Goal: Task Accomplishment & Management: Manage account settings

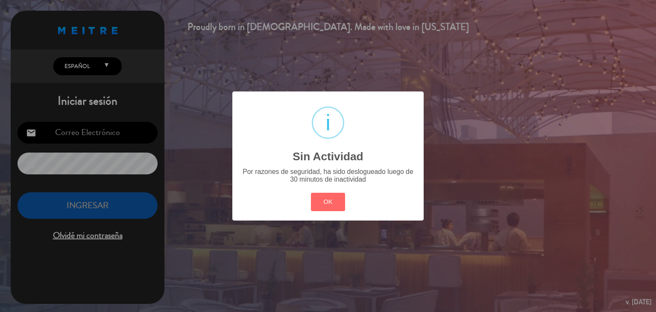
type input "[EMAIL_ADDRESS][DOMAIN_NAME]"
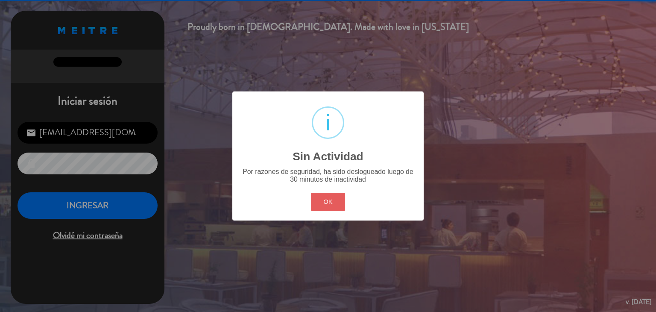
click at [329, 202] on button "OK" at bounding box center [328, 202] width 35 height 18
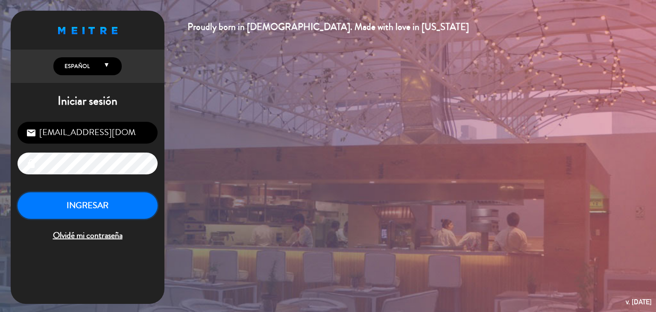
click at [111, 199] on button "INGRESAR" at bounding box center [88, 205] width 140 height 27
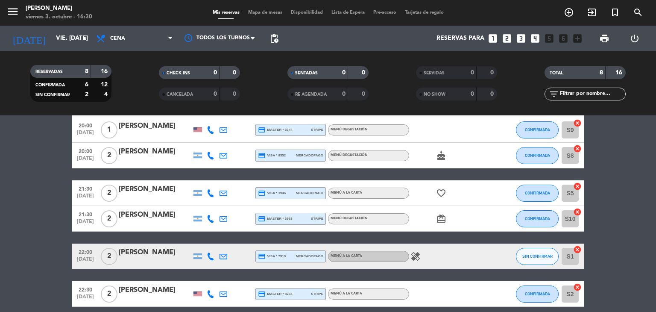
scroll to position [138, 0]
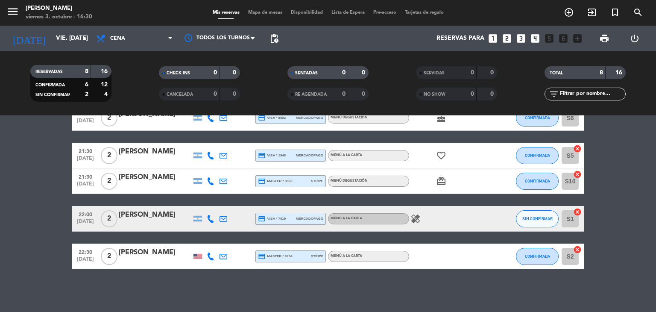
click at [416, 219] on icon "healing" at bounding box center [415, 218] width 10 height 10
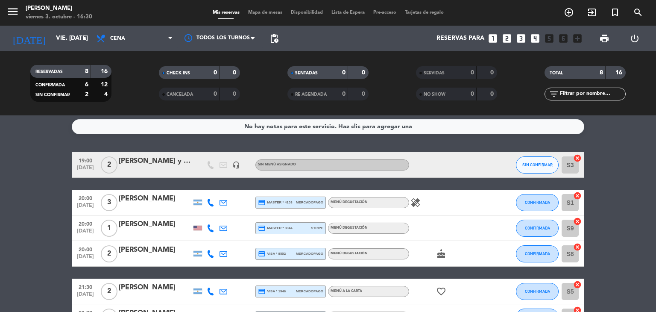
scroll to position [0, 0]
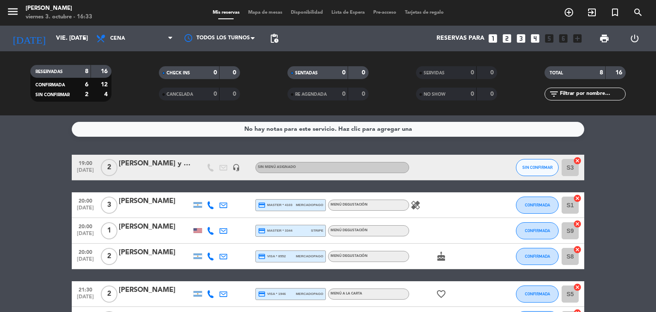
click at [209, 208] on icon at bounding box center [211, 205] width 8 height 8
click at [215, 193] on span "content_paste" at bounding box center [218, 190] width 6 height 6
click at [208, 228] on icon at bounding box center [211, 231] width 8 height 8
click at [209, 215] on button "Copiar content_paste" at bounding box center [210, 216] width 26 height 9
click at [210, 257] on icon at bounding box center [211, 256] width 8 height 8
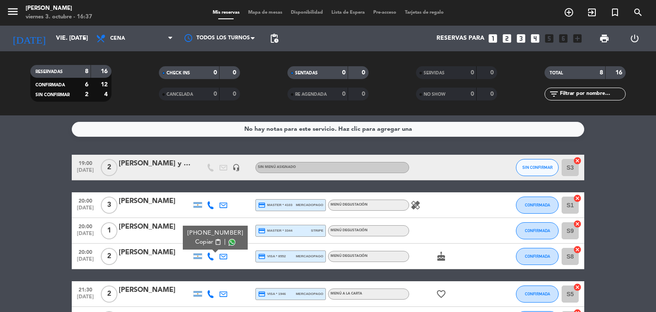
click at [215, 244] on span "content_paste" at bounding box center [218, 242] width 6 height 6
click at [496, 221] on div at bounding box center [497, 230] width 23 height 25
click at [413, 207] on icon "healing" at bounding box center [415, 205] width 10 height 10
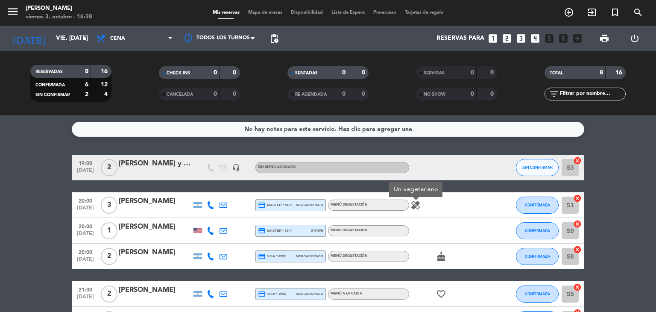
click at [413, 207] on icon "healing" at bounding box center [415, 205] width 10 height 10
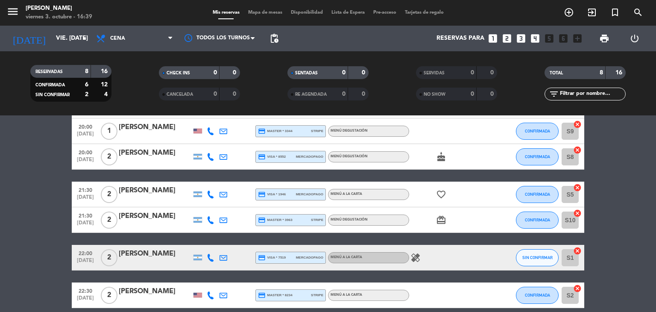
scroll to position [128, 0]
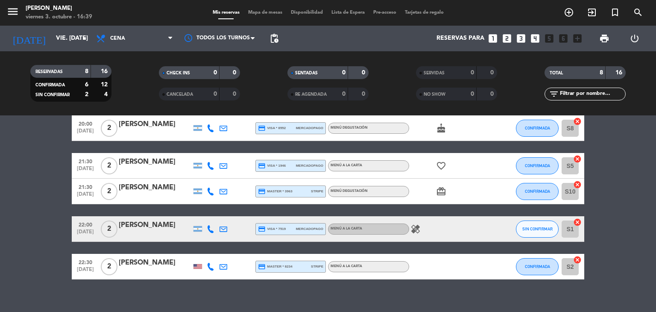
click at [207, 163] on icon at bounding box center [211, 166] width 8 height 8
click at [209, 155] on button "Copiar content_paste" at bounding box center [208, 151] width 26 height 9
click at [214, 193] on div at bounding box center [210, 190] width 13 height 25
click at [212, 191] on icon at bounding box center [211, 191] width 8 height 8
click at [213, 174] on span "content_paste" at bounding box center [216, 177] width 6 height 6
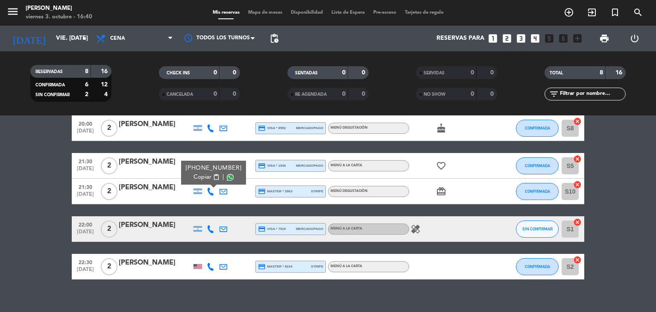
click at [210, 226] on icon at bounding box center [211, 229] width 8 height 8
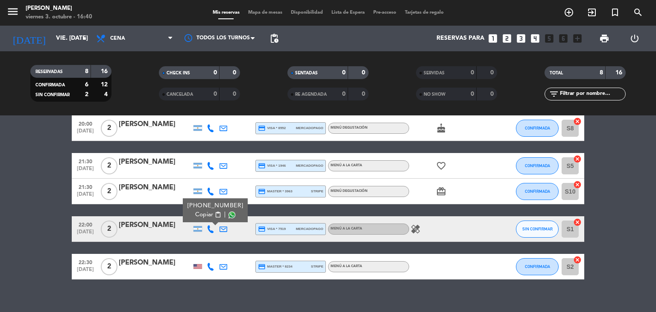
click at [209, 214] on button "Copiar content_paste" at bounding box center [208, 214] width 26 height 9
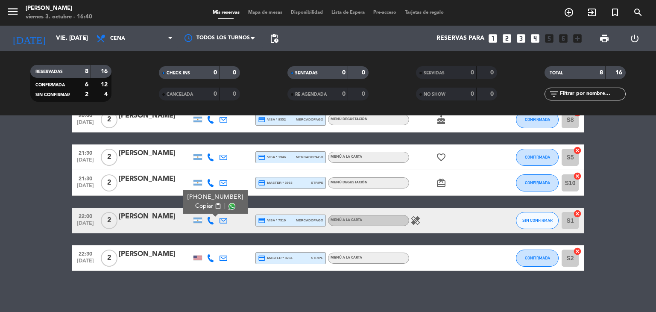
scroll to position [138, 0]
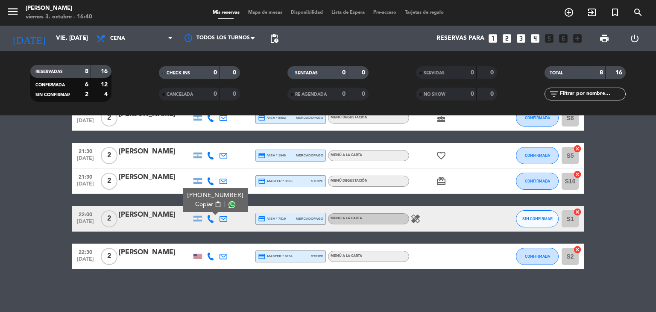
click at [210, 260] on div at bounding box center [210, 255] width 13 height 25
click at [212, 257] on icon at bounding box center [211, 256] width 8 height 8
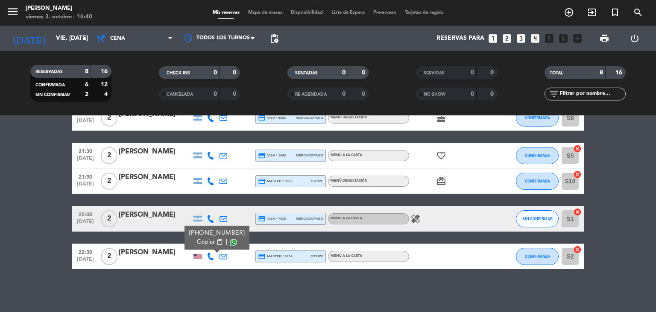
click at [214, 234] on div "[PHONE_NUMBER]" at bounding box center [217, 232] width 56 height 9
click at [216, 243] on span "content_paste" at bounding box center [219, 242] width 6 height 6
click at [225, 256] on icon at bounding box center [223, 256] width 8 height 8
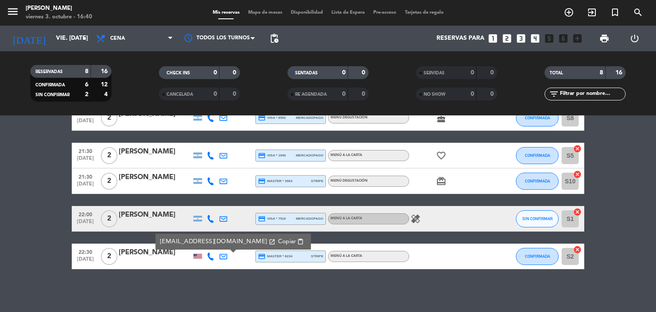
click at [297, 239] on span "content_paste" at bounding box center [300, 241] width 6 height 6
click at [509, 36] on icon "looks_two" at bounding box center [506, 38] width 11 height 11
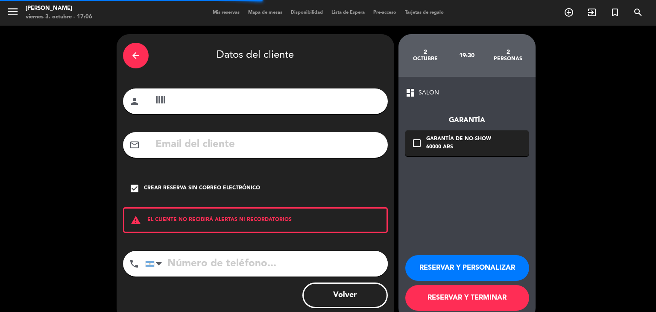
click at [142, 57] on div "arrow_back" at bounding box center [136, 56] width 26 height 26
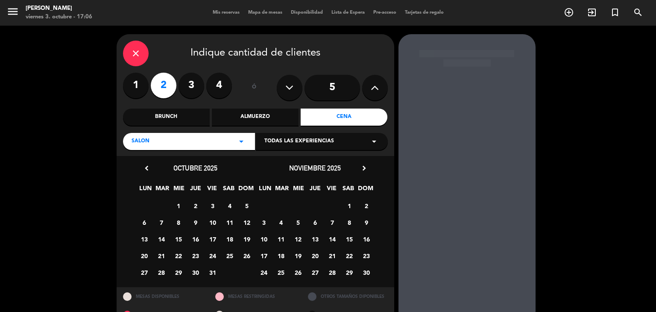
click at [141, 54] on div "close" at bounding box center [136, 54] width 26 height 26
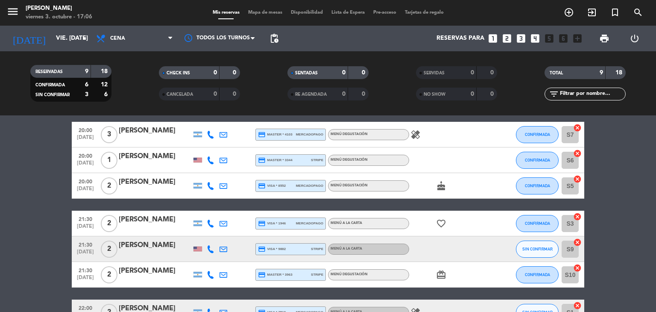
scroll to position [85, 0]
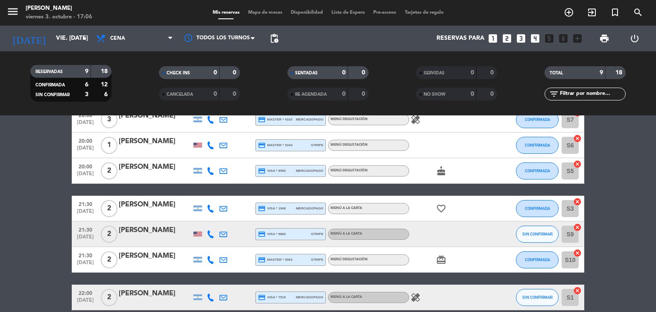
click at [505, 40] on icon "looks_two" at bounding box center [506, 38] width 11 height 11
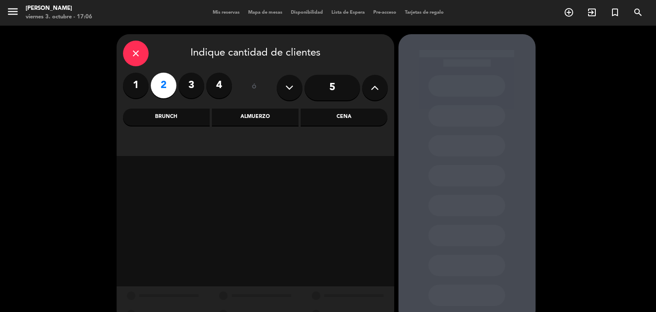
click at [372, 113] on div "Cena" at bounding box center [344, 116] width 87 height 17
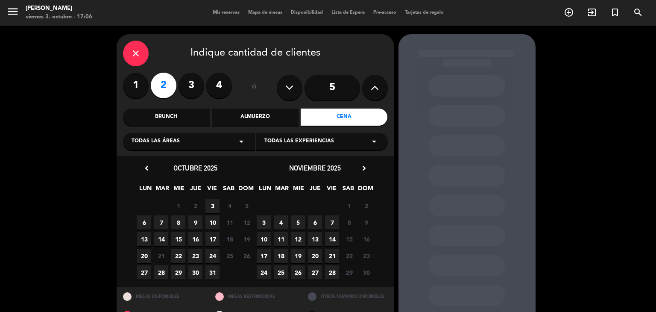
click at [213, 204] on span "3" at bounding box center [212, 205] width 14 height 14
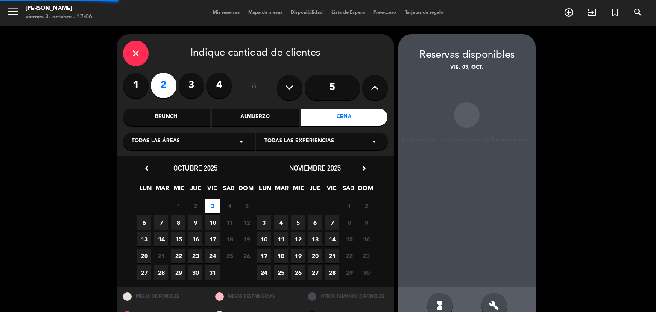
scroll to position [20, 0]
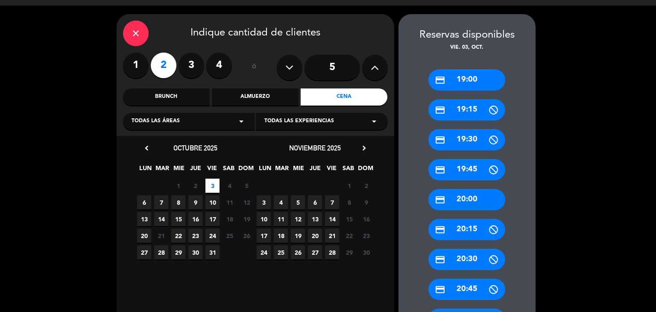
click at [475, 193] on div "credit_card 20:00" at bounding box center [466, 199] width 77 height 21
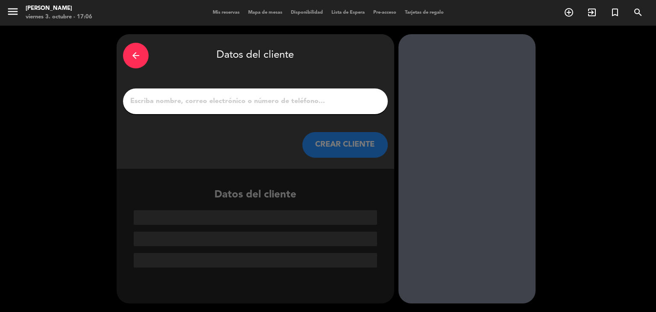
scroll to position [0, 0]
drag, startPoint x: 303, startPoint y: 115, endPoint x: 306, endPoint y: 105, distance: 10.1
click at [302, 113] on div "arrow_back Datos del cliente CREAR CLIENTE" at bounding box center [255, 101] width 277 height 134
click at [306, 105] on input "1" at bounding box center [255, 101] width 252 height 12
click at [277, 101] on input "1" at bounding box center [255, 101] width 252 height 12
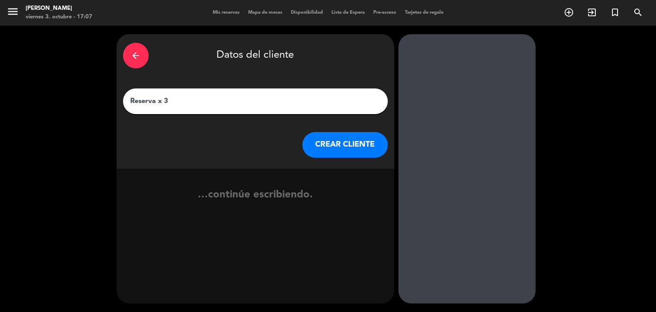
type input "Reserva x 3"
click at [321, 145] on button "CREAR CLIENTE" at bounding box center [344, 145] width 85 height 26
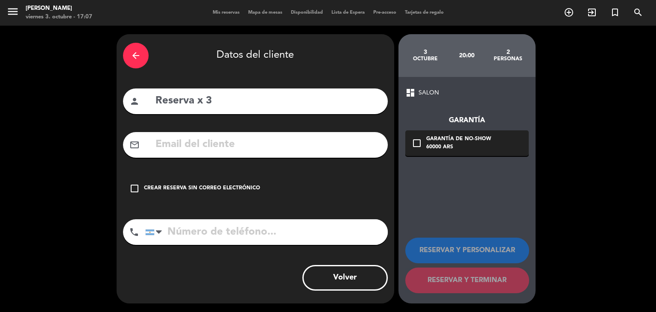
click at [225, 184] on div "Crear reserva sin correo electrónico" at bounding box center [202, 188] width 116 height 9
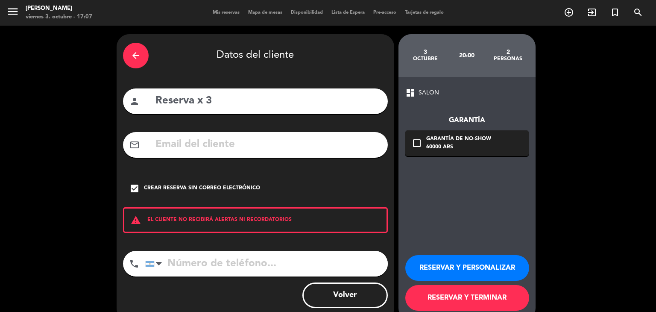
click at [495, 301] on button "RESERVAR Y TERMINAR" at bounding box center [467, 298] width 124 height 26
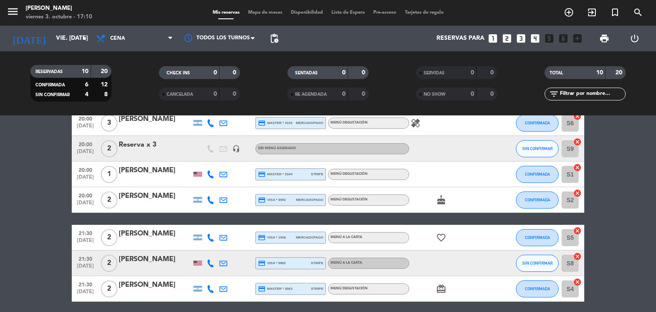
scroll to position [171, 0]
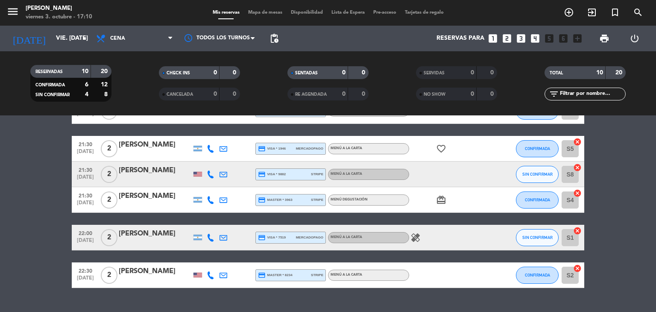
click at [508, 38] on icon "looks_two" at bounding box center [506, 38] width 11 height 11
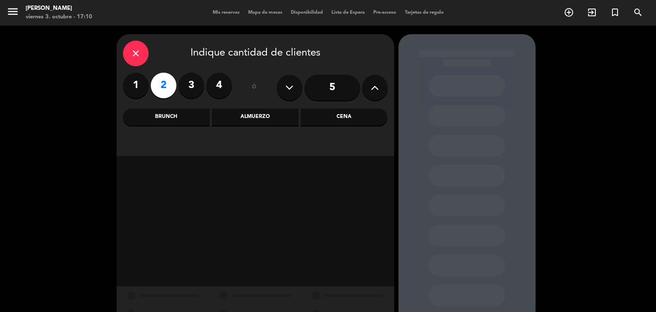
click at [355, 123] on div "Cena" at bounding box center [344, 116] width 87 height 17
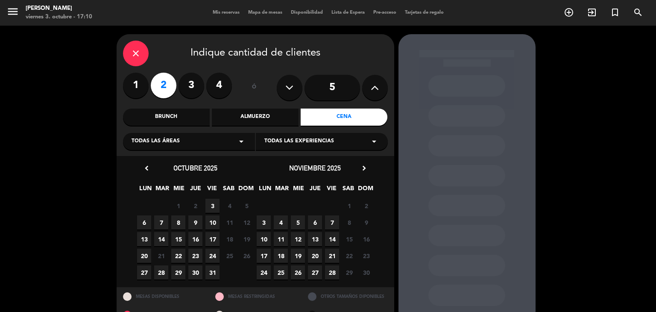
click at [210, 199] on span "3" at bounding box center [212, 205] width 14 height 14
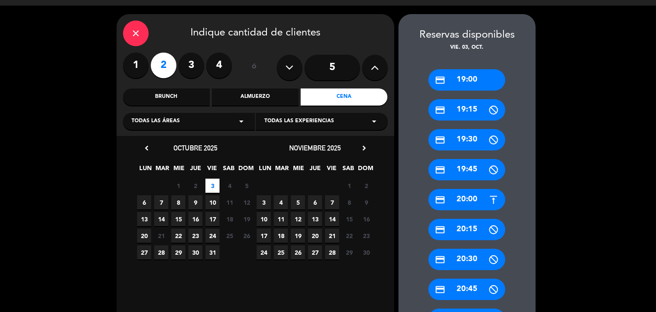
scroll to position [105, 0]
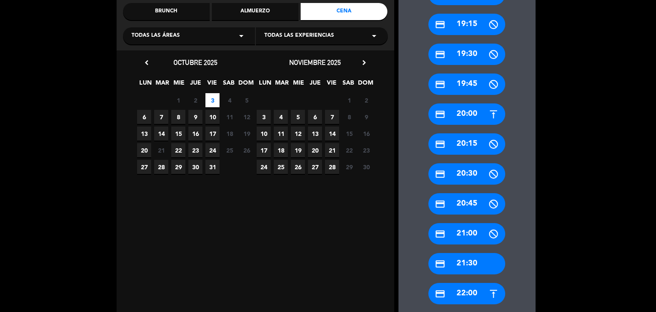
click at [469, 269] on div "credit_card 21:30" at bounding box center [466, 263] width 77 height 21
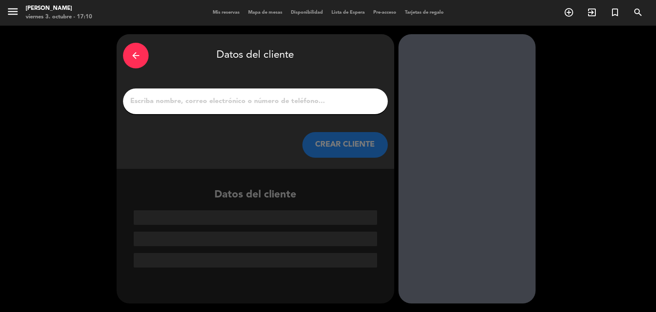
scroll to position [0, 0]
click at [337, 112] on div at bounding box center [255, 101] width 265 height 26
click at [337, 108] on div at bounding box center [255, 101] width 265 height 26
click at [336, 105] on input "1" at bounding box center [255, 101] width 252 height 12
click at [335, 103] on input "1" at bounding box center [255, 101] width 252 height 12
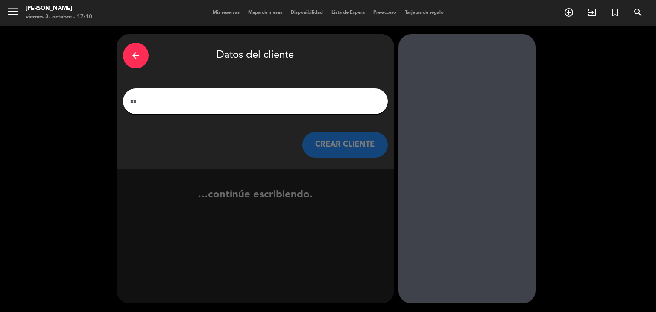
type input "ss"
click at [336, 143] on button "CREAR CLIENTE" at bounding box center [344, 145] width 85 height 26
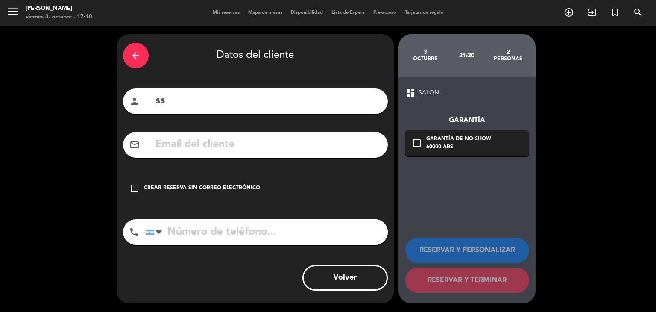
click at [256, 185] on div "Crear reserva sin correo electrónico" at bounding box center [202, 188] width 116 height 9
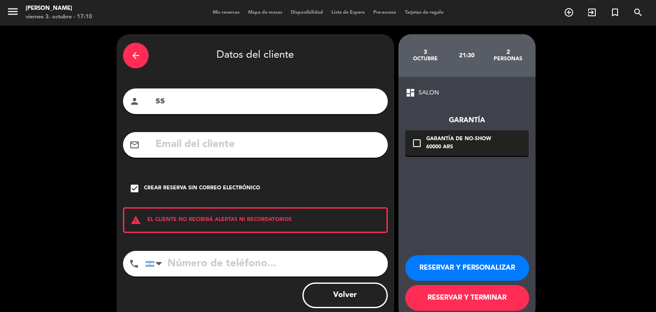
click at [478, 296] on button "RESERVAR Y TERMINAR" at bounding box center [467, 298] width 124 height 26
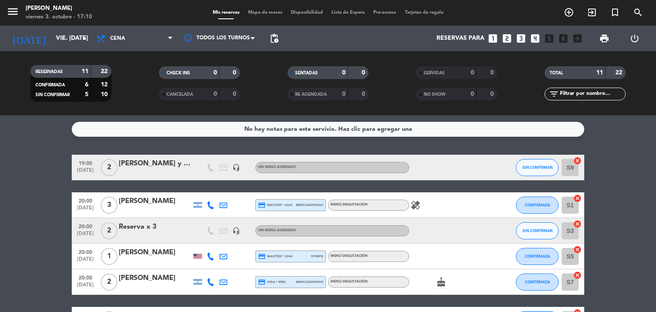
click at [503, 32] on div "Reservas para looks_one looks_two looks_3 looks_4 looks_5 looks_6 add_box" at bounding box center [434, 39] width 303 height 26
click at [504, 40] on icon "looks_two" at bounding box center [506, 38] width 11 height 11
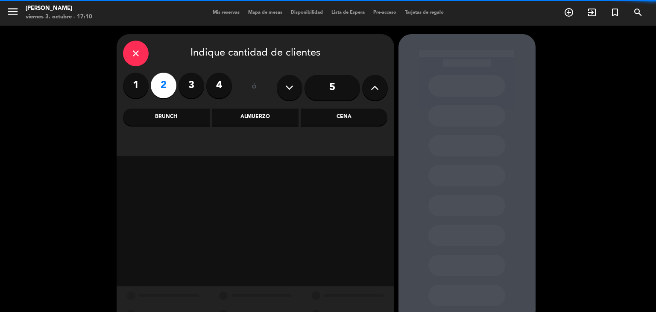
click at [346, 110] on div "Cena" at bounding box center [344, 116] width 87 height 17
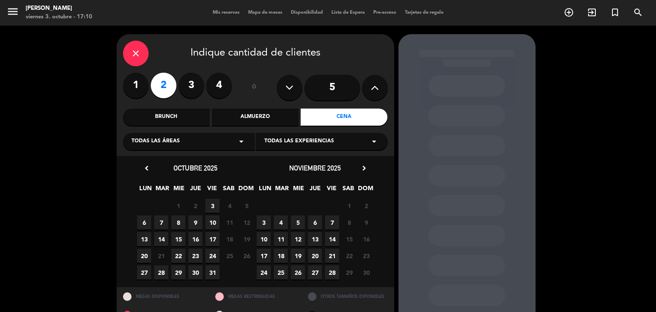
click at [207, 204] on span "3" at bounding box center [212, 205] width 14 height 14
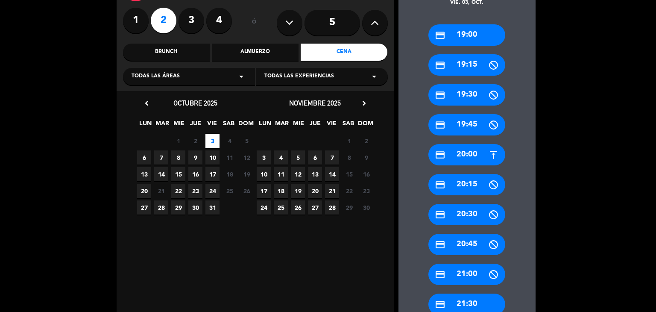
scroll to position [105, 0]
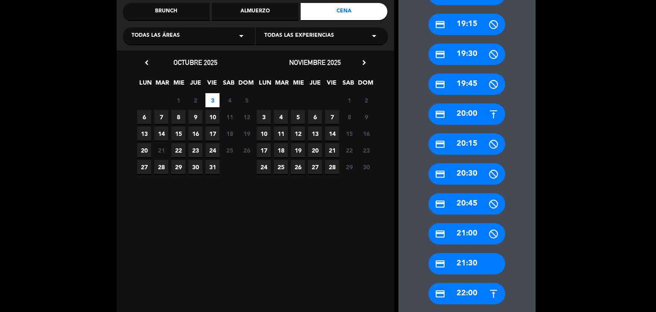
click at [474, 260] on div "credit_card 21:30" at bounding box center [466, 263] width 77 height 21
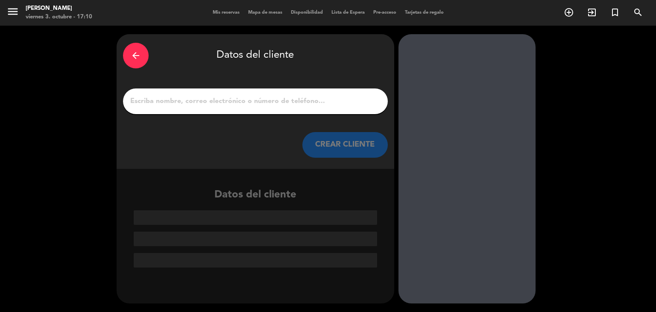
click at [284, 96] on input "1" at bounding box center [255, 101] width 252 height 12
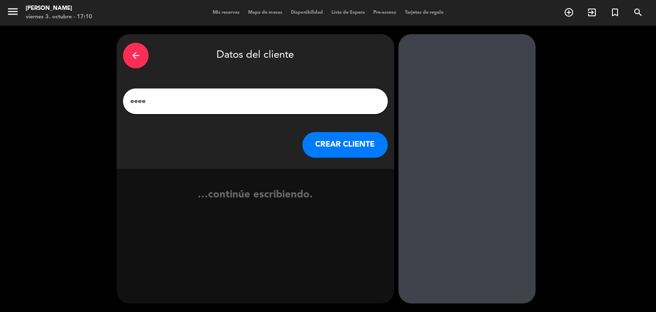
type input "eeee"
click at [329, 146] on button "CREAR CLIENTE" at bounding box center [344, 145] width 85 height 26
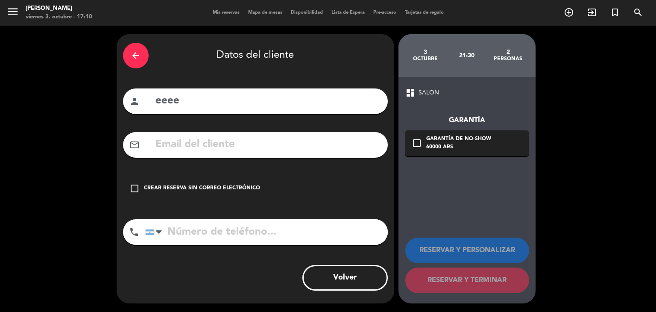
click at [249, 181] on div "check_box_outline_blank Crear reserva sin correo electrónico" at bounding box center [255, 188] width 265 height 26
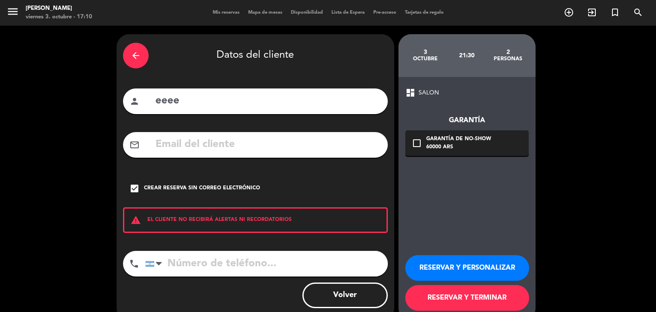
click at [437, 289] on button "RESERVAR Y TERMINAR" at bounding box center [467, 298] width 124 height 26
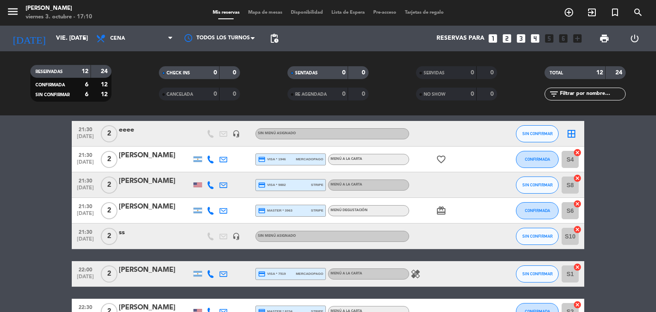
scroll to position [171, 0]
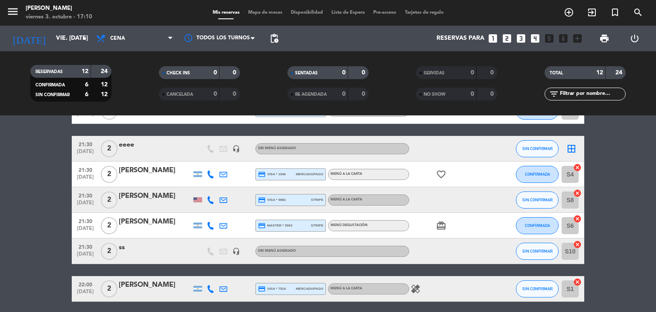
click at [505, 38] on icon "looks_two" at bounding box center [506, 38] width 11 height 11
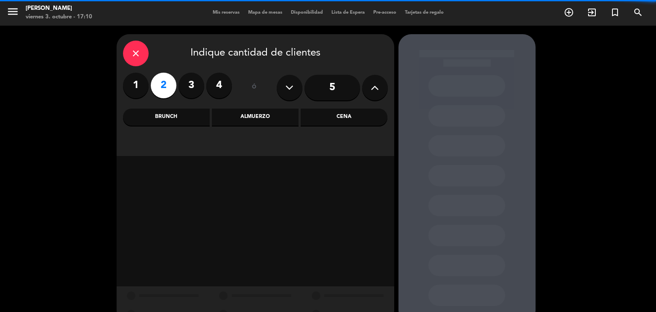
click at [362, 107] on div "close Indique cantidad de clientes 1 2 3 4 ó 5 Brunch Almuerzo Cena" at bounding box center [255, 95] width 277 height 122
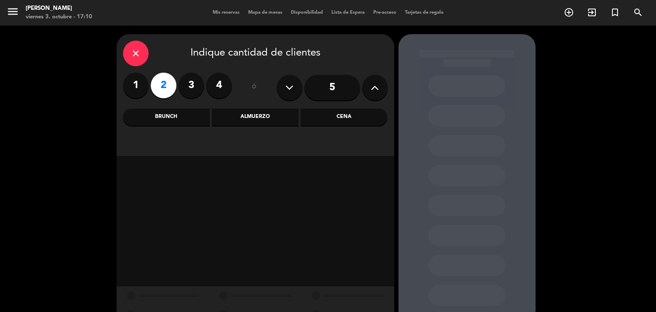
click at [362, 117] on div "Cena" at bounding box center [344, 116] width 87 height 17
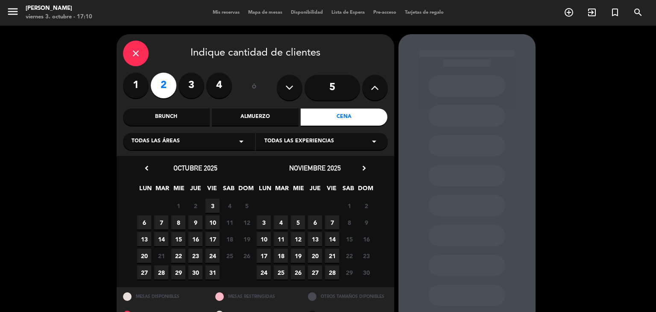
click at [215, 200] on span "3" at bounding box center [212, 205] width 14 height 14
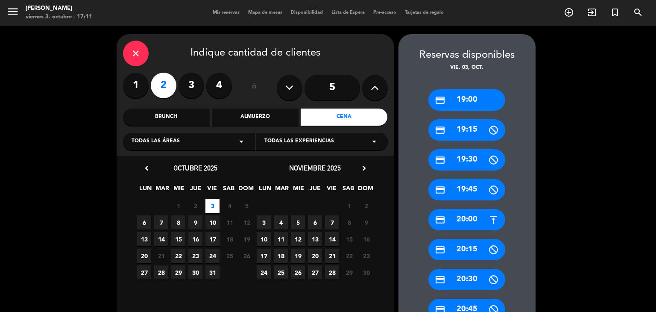
click at [480, 218] on div "credit_card 20:00" at bounding box center [466, 219] width 77 height 21
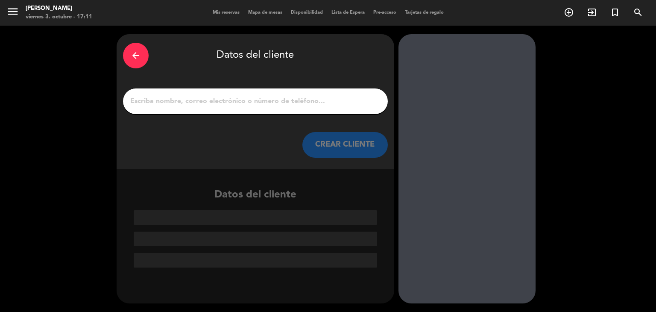
click at [305, 101] on input "1" at bounding box center [255, 101] width 252 height 12
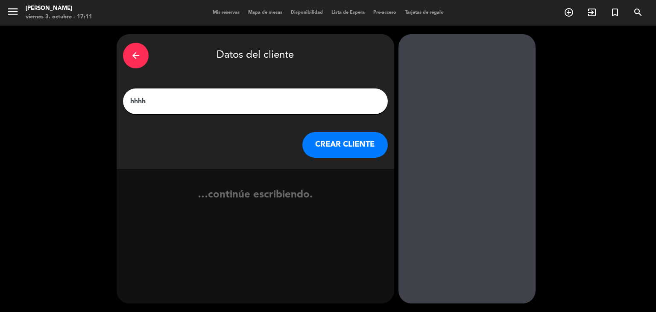
type input "hhhh"
click at [322, 142] on button "CREAR CLIENTE" at bounding box center [344, 145] width 85 height 26
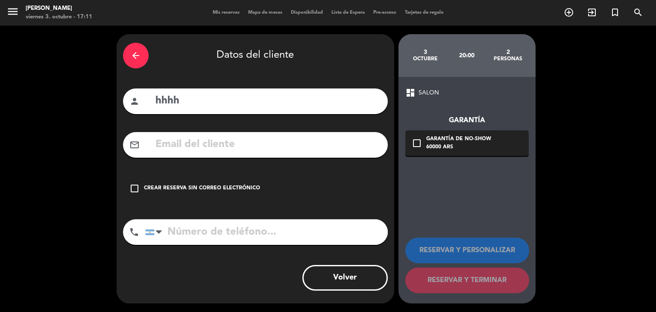
click at [260, 185] on div "check_box_outline_blank Crear reserva sin correo electrónico" at bounding box center [255, 188] width 265 height 26
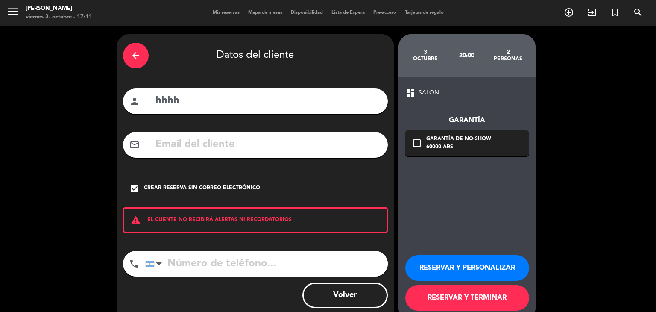
click at [442, 295] on button "RESERVAR Y TERMINAR" at bounding box center [467, 298] width 124 height 26
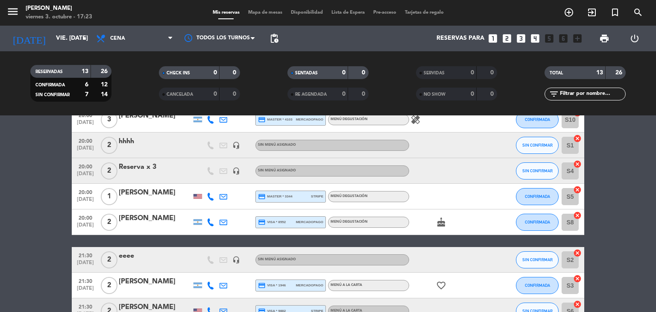
scroll to position [171, 0]
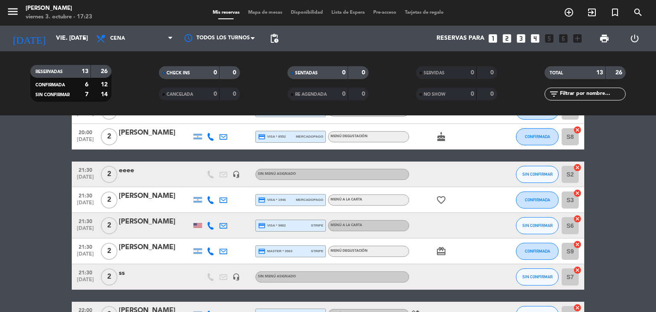
click at [432, 181] on div at bounding box center [447, 173] width 77 height 25
click at [181, 166] on div "eeee" at bounding box center [155, 170] width 73 height 11
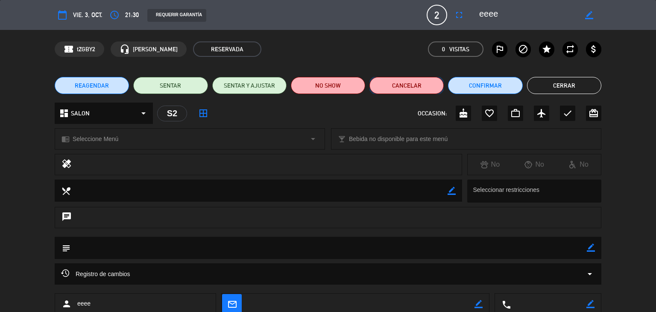
click at [404, 92] on button "Cancelar" at bounding box center [406, 85] width 74 height 17
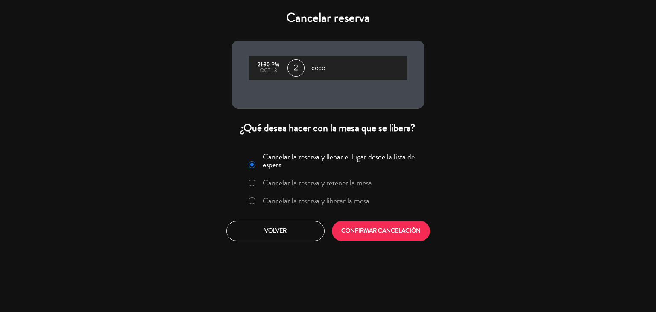
click at [281, 204] on label "Cancelar la reserva y liberar la mesa" at bounding box center [316, 201] width 107 height 8
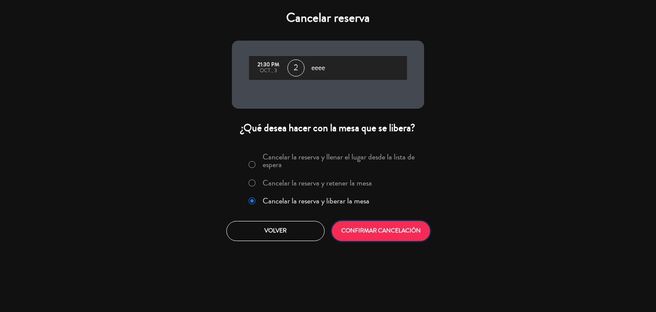
click at [398, 230] on button "CONFIRMAR CANCELACIÓN" at bounding box center [381, 231] width 98 height 20
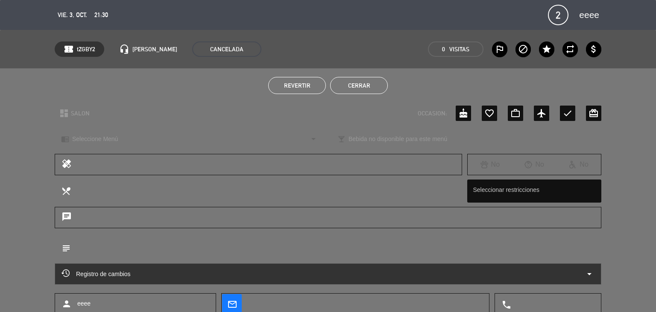
click at [367, 76] on div "Revertir Cerrar" at bounding box center [328, 85] width 656 height 34
click at [372, 82] on button "Cerrar" at bounding box center [359, 85] width 58 height 17
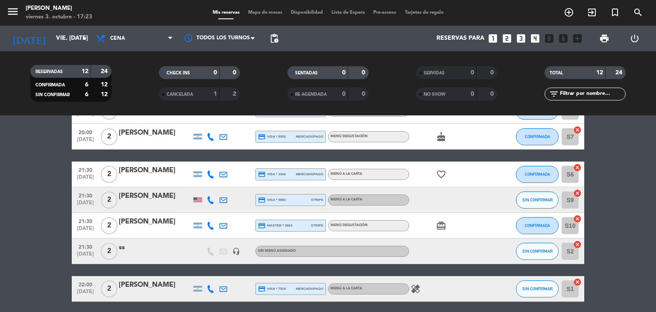
click at [176, 246] on div "ss" at bounding box center [155, 247] width 73 height 11
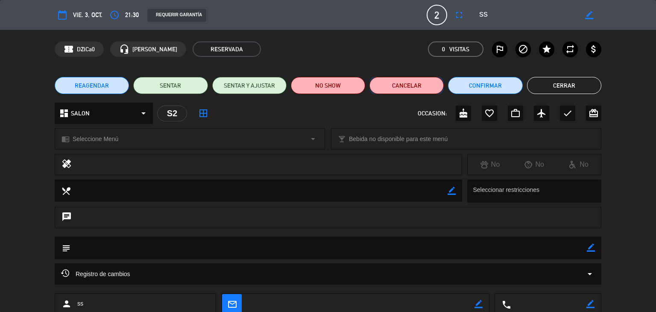
click at [397, 85] on button "Cancelar" at bounding box center [406, 85] width 74 height 17
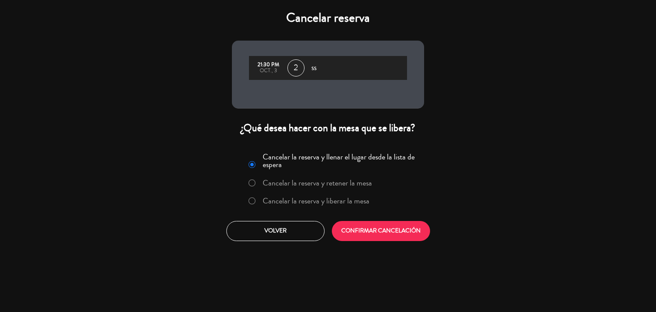
click at [278, 199] on label "Cancelar la reserva y liberar la mesa" at bounding box center [316, 201] width 107 height 8
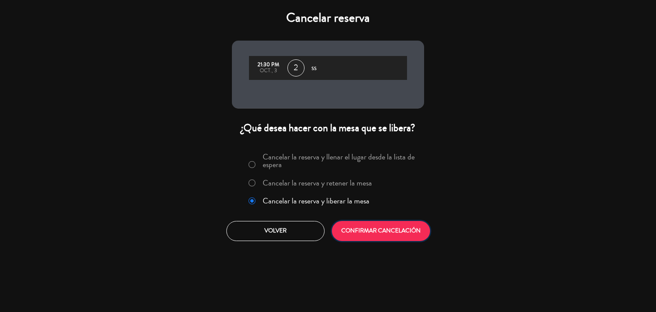
click at [368, 233] on button "CONFIRMAR CANCELACIÓN" at bounding box center [381, 231] width 98 height 20
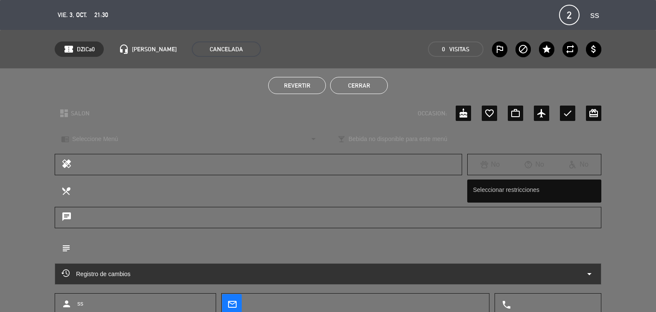
click at [356, 82] on button "Cerrar" at bounding box center [359, 85] width 58 height 17
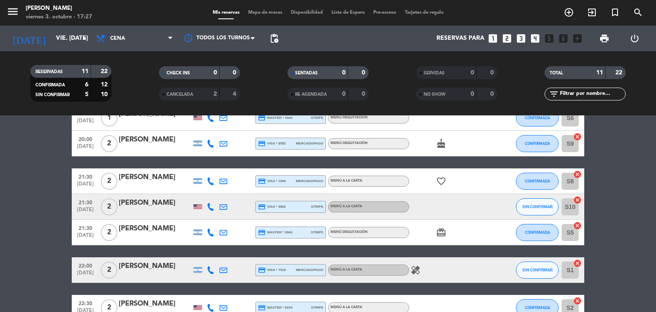
scroll to position [213, 0]
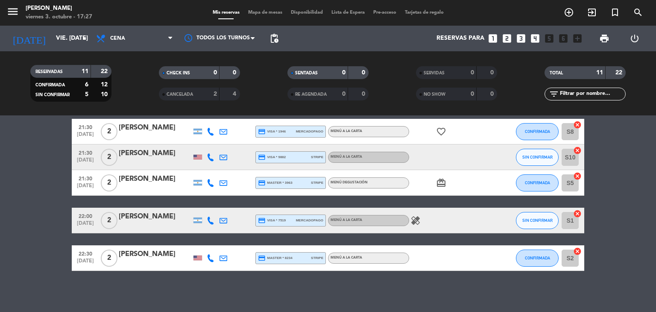
click at [540, 37] on icon "looks_4" at bounding box center [534, 38] width 11 height 11
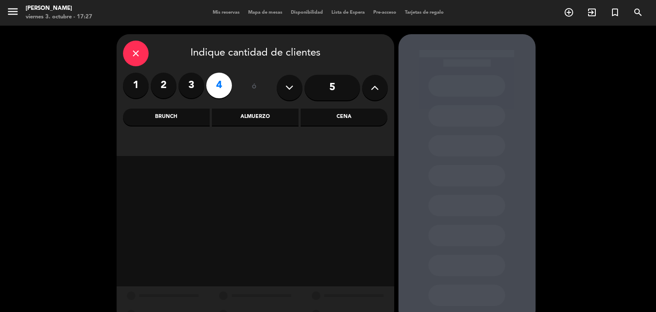
click at [340, 121] on div "Cena" at bounding box center [344, 116] width 87 height 17
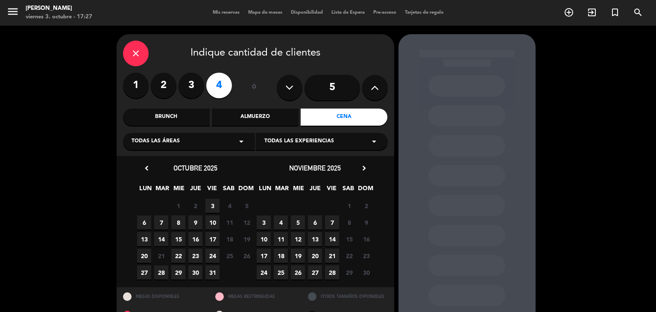
click at [215, 205] on span "3" at bounding box center [212, 205] width 14 height 14
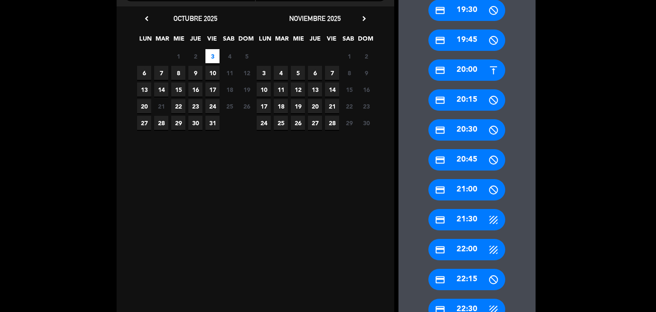
scroll to position [191, 0]
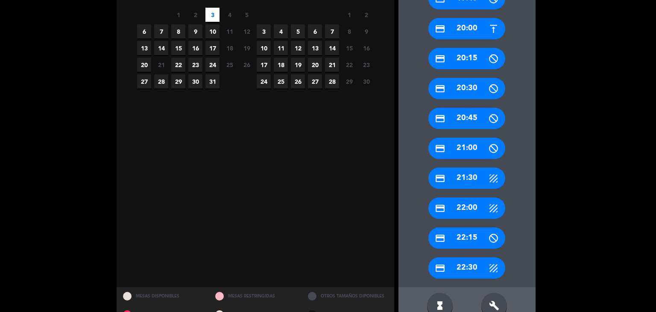
click at [469, 183] on div "credit_card 21:30" at bounding box center [466, 177] width 77 height 21
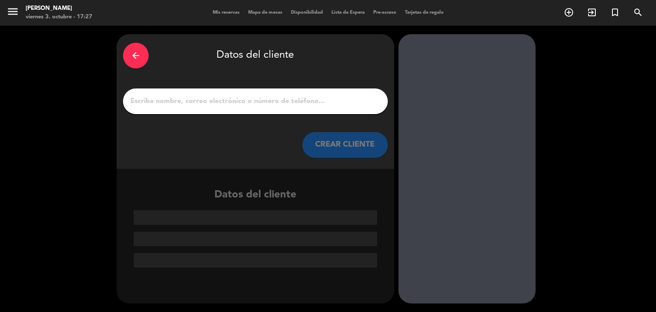
click at [190, 94] on div at bounding box center [255, 101] width 265 height 26
click at [193, 97] on input "1" at bounding box center [255, 101] width 252 height 12
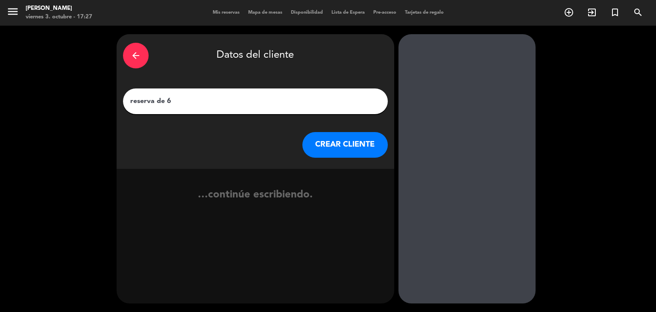
type input "reserva de 6"
click at [346, 163] on div "arrow_back Datos del cliente reserva de 6 CREAR CLIENTE" at bounding box center [255, 101] width 277 height 134
click at [338, 150] on button "CREAR CLIENTE" at bounding box center [344, 145] width 85 height 26
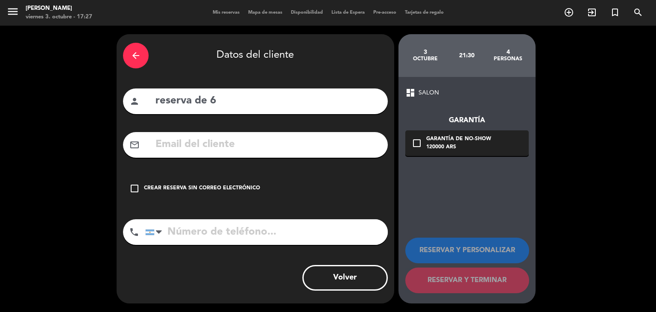
click at [220, 185] on div "Crear reserva sin correo electrónico" at bounding box center [202, 188] width 116 height 9
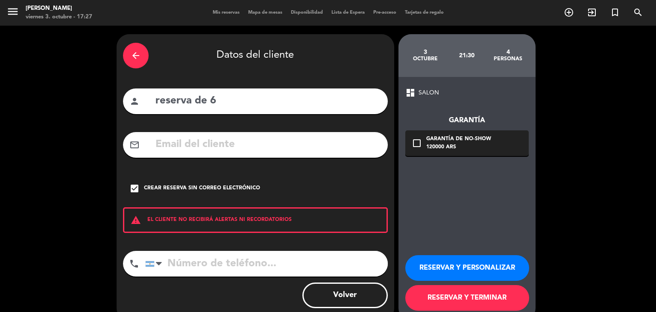
click at [445, 296] on button "RESERVAR Y TERMINAR" at bounding box center [467, 298] width 124 height 26
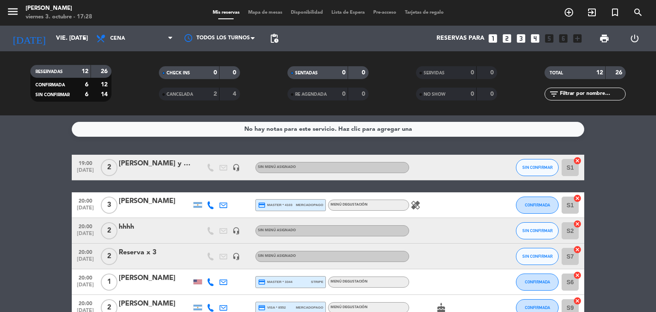
scroll to position [241, 0]
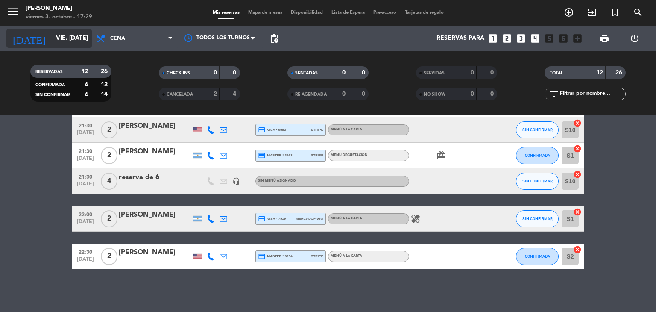
click at [80, 38] on icon "arrow_drop_down" at bounding box center [84, 38] width 10 height 10
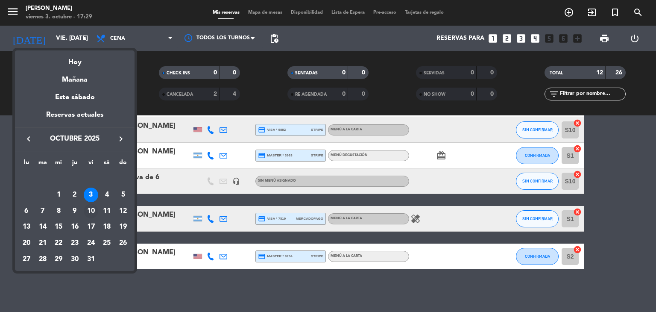
click at [87, 210] on div "10" at bounding box center [91, 211] width 15 height 15
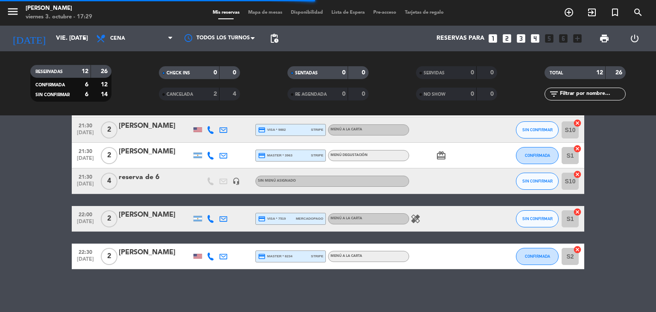
scroll to position [26, 0]
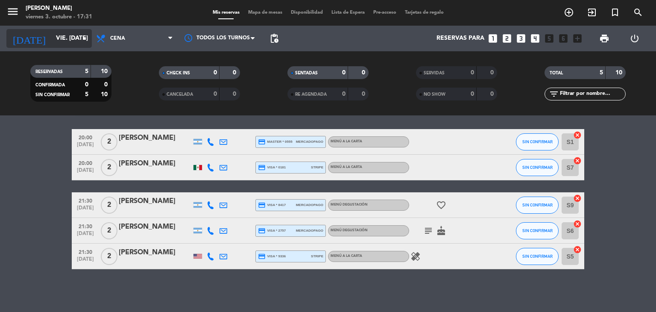
click at [74, 43] on input "vie. [DATE]" at bounding box center [92, 38] width 81 height 15
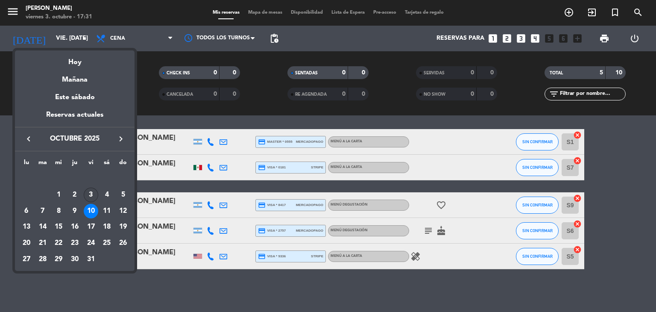
click at [86, 195] on div "3" at bounding box center [91, 194] width 15 height 15
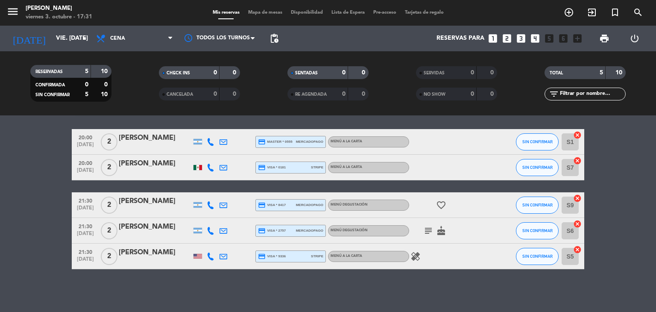
type input "vie. [DATE]"
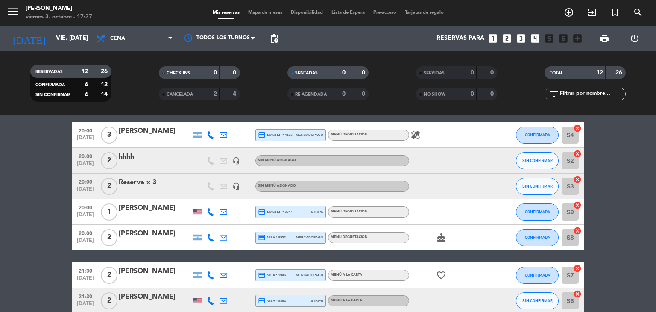
scroll to position [27, 0]
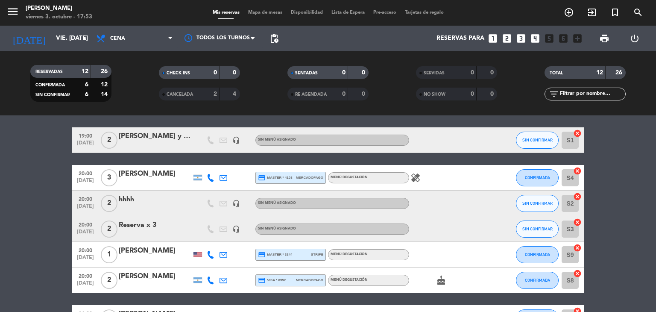
click at [80, 169] on span "20:00" at bounding box center [85, 173] width 21 height 10
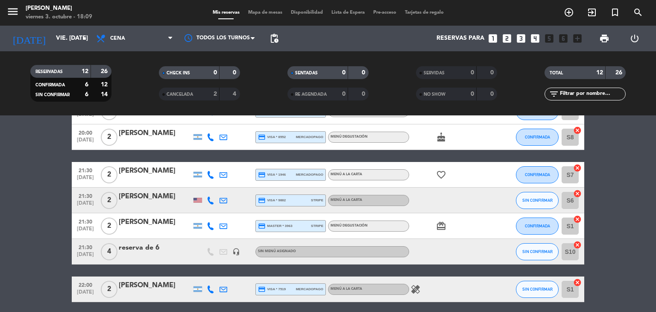
scroll to position [171, 0]
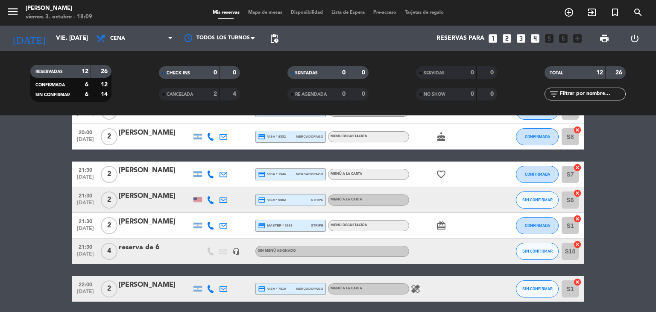
click at [150, 246] on div "reserva de 6" at bounding box center [155, 247] width 73 height 11
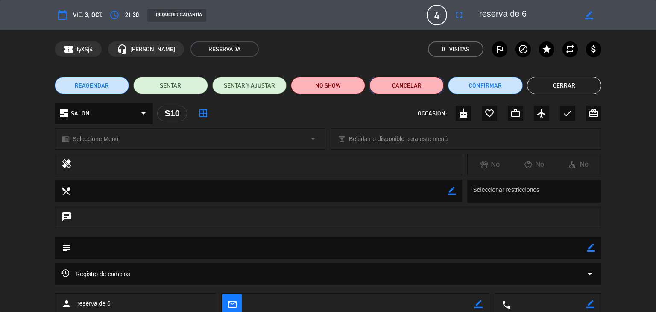
click at [424, 88] on button "Cancelar" at bounding box center [406, 85] width 74 height 17
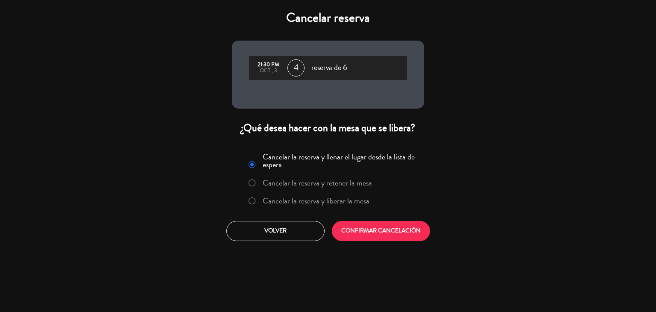
click at [319, 198] on label "Cancelar la reserva y liberar la mesa" at bounding box center [316, 201] width 107 height 8
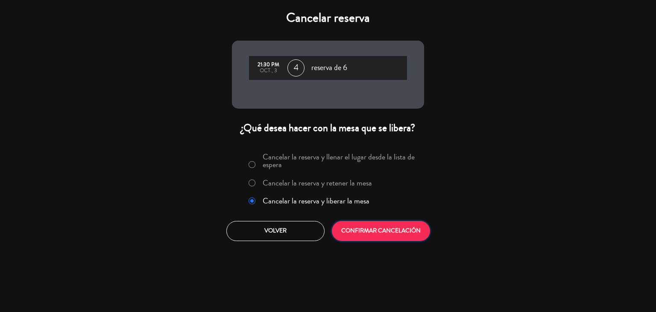
click at [349, 229] on button "CONFIRMAR CANCELACIÓN" at bounding box center [381, 231] width 98 height 20
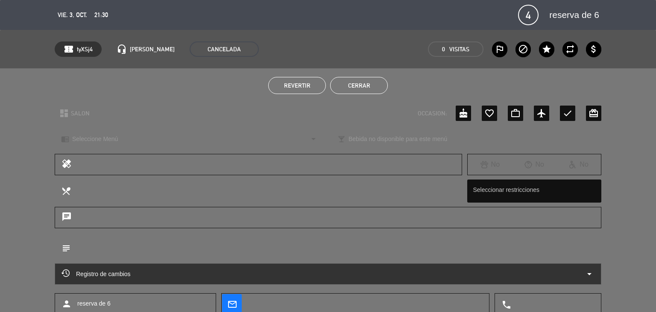
click at [362, 89] on button "Cerrar" at bounding box center [359, 85] width 58 height 17
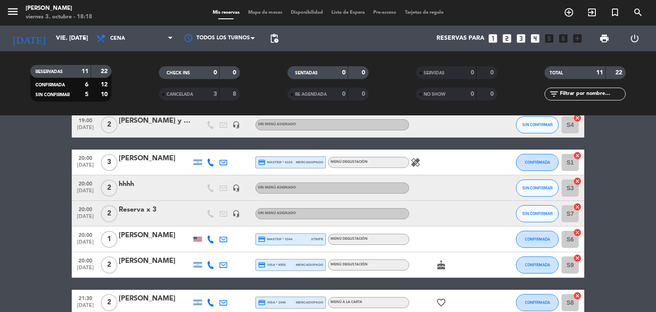
scroll to position [0, 0]
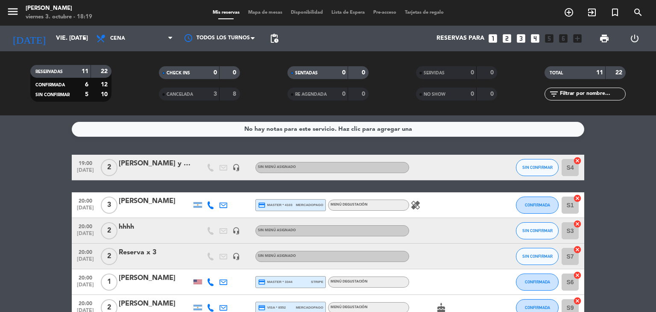
drag, startPoint x: 419, startPoint y: 198, endPoint x: 417, endPoint y: 204, distance: 5.7
click at [418, 200] on div "healing" at bounding box center [447, 204] width 77 height 25
click at [417, 204] on icon "healing" at bounding box center [415, 205] width 10 height 10
click at [469, 243] on div at bounding box center [447, 255] width 77 height 25
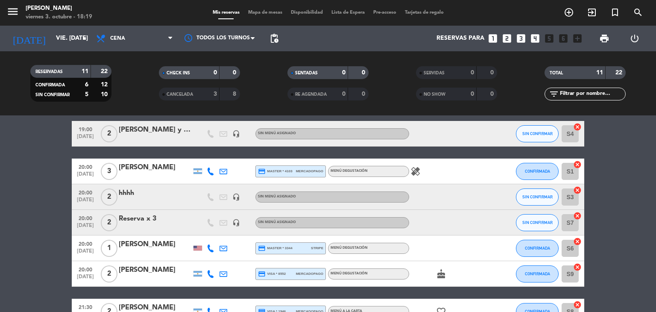
scroll to position [85, 0]
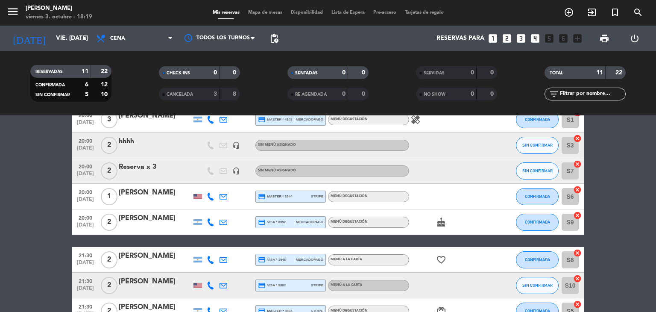
click at [442, 222] on icon "cake" at bounding box center [441, 222] width 10 height 10
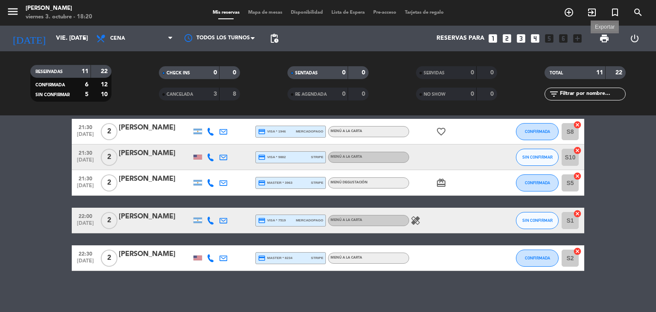
click at [601, 37] on span "print" at bounding box center [604, 38] width 10 height 10
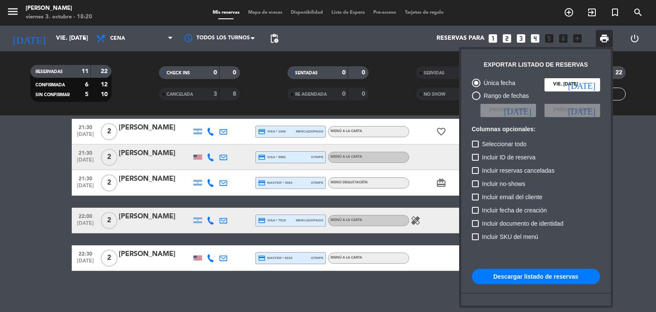
click at [515, 288] on div "Única fecha vie. [DATE] [DATE] Rango de fechas Elegir Fecha [DATE] Elegir Fecha…" at bounding box center [535, 212] width 137 height 277
click at [513, 277] on button "Descargar listado de reservas" at bounding box center [536, 275] width 128 height 15
click at [621, 132] on div at bounding box center [328, 156] width 656 height 312
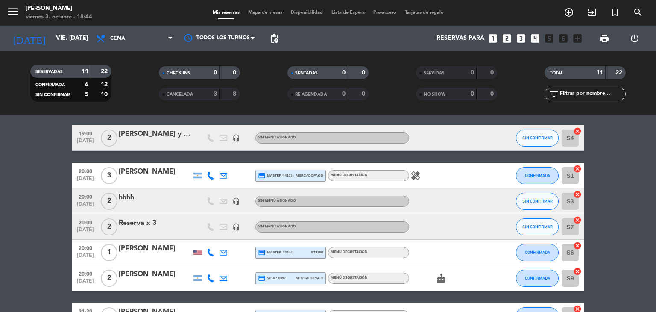
scroll to position [43, 0]
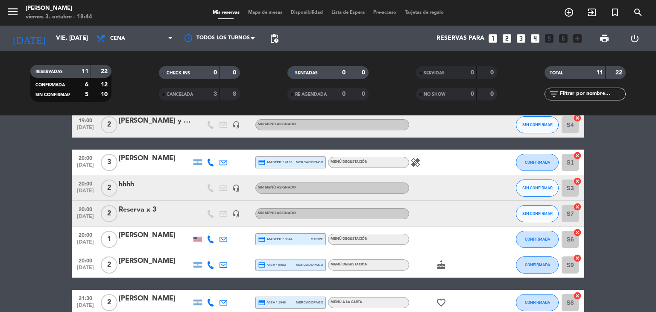
click at [417, 159] on icon "healing" at bounding box center [415, 162] width 10 height 10
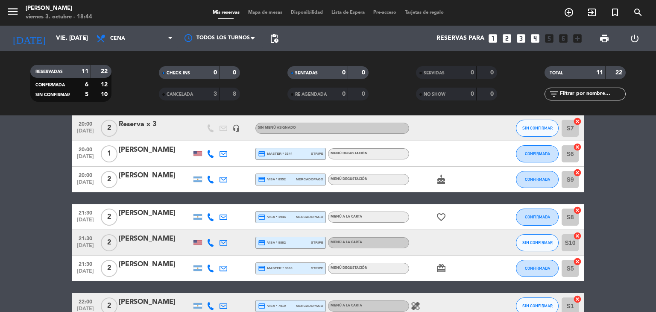
scroll to position [171, 0]
